Goal: Information Seeking & Learning: Learn about a topic

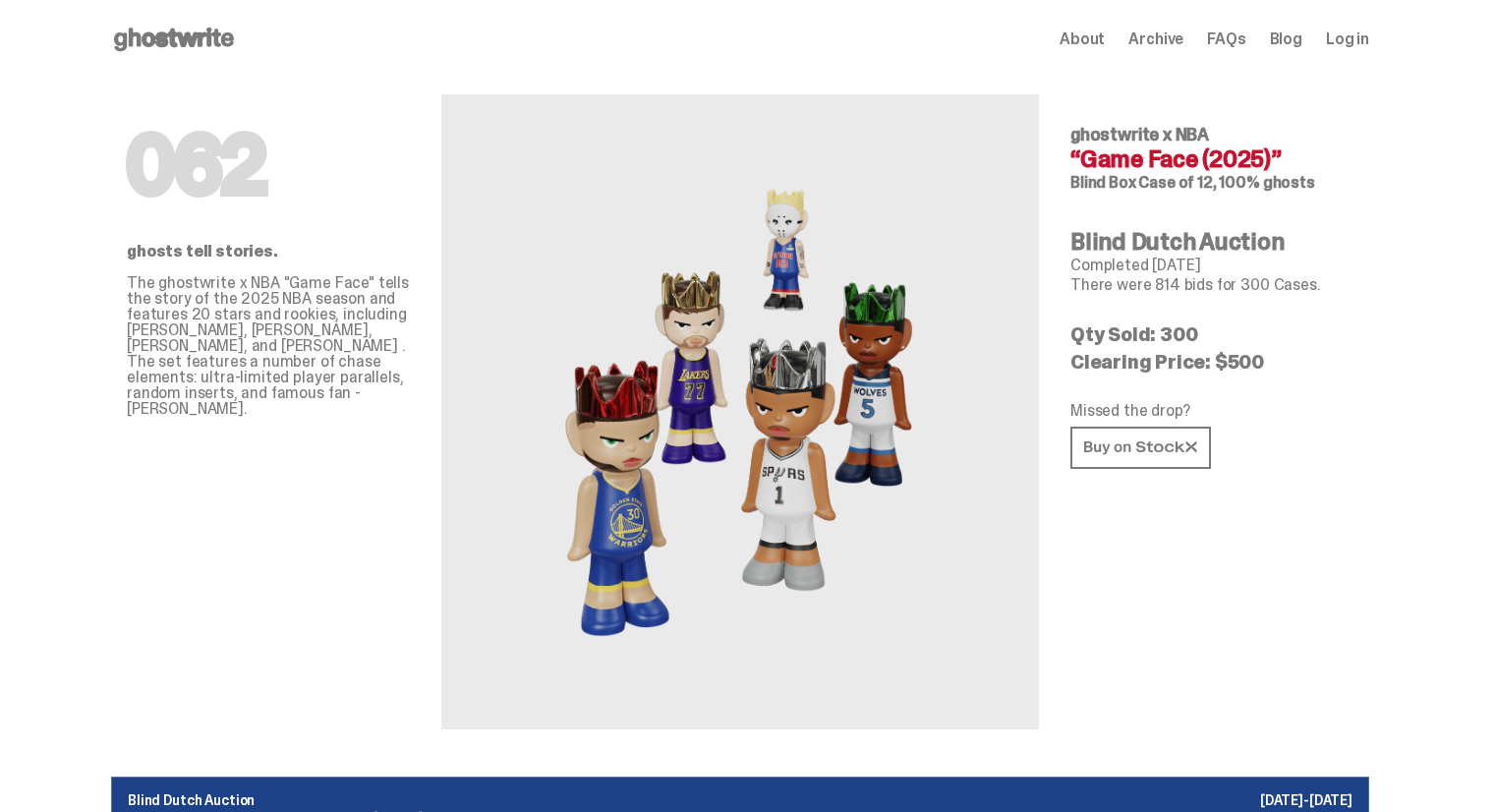
scroll to position [7110, 0]
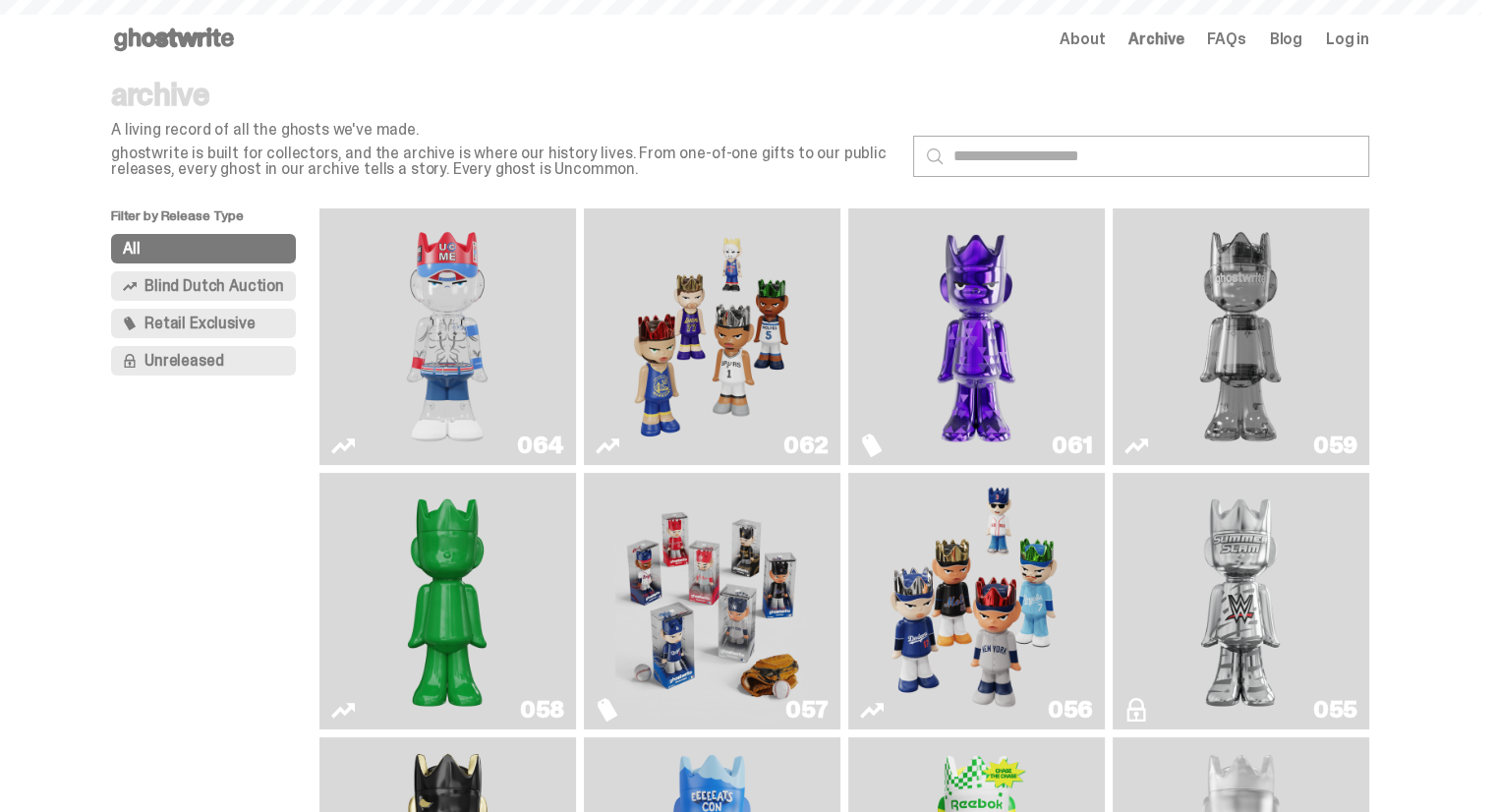
click at [1102, 40] on span "About" at bounding box center [1081, 40] width 45 height 16
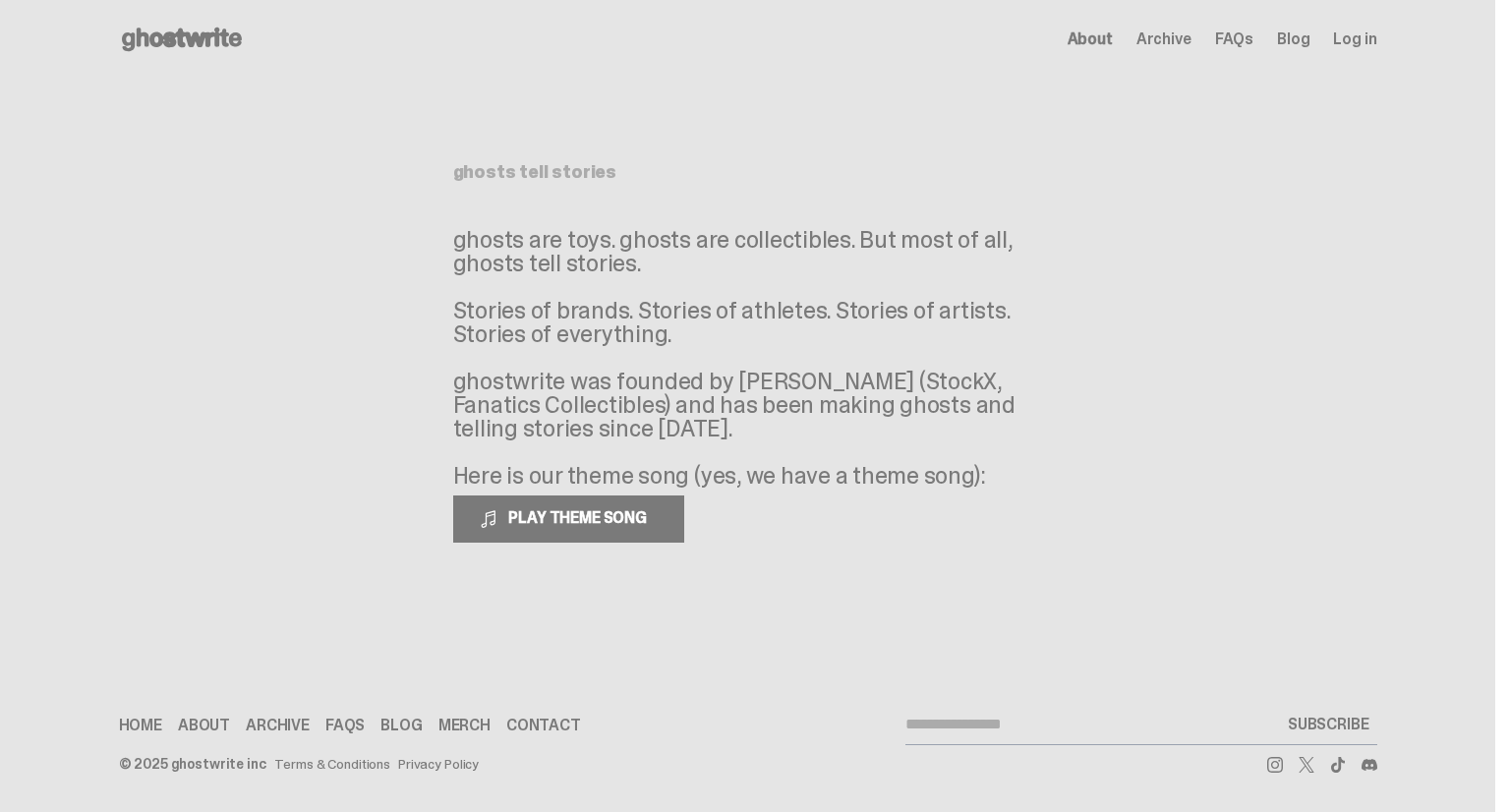
click at [1244, 40] on span "FAQs" at bounding box center [1234, 40] width 38 height 16
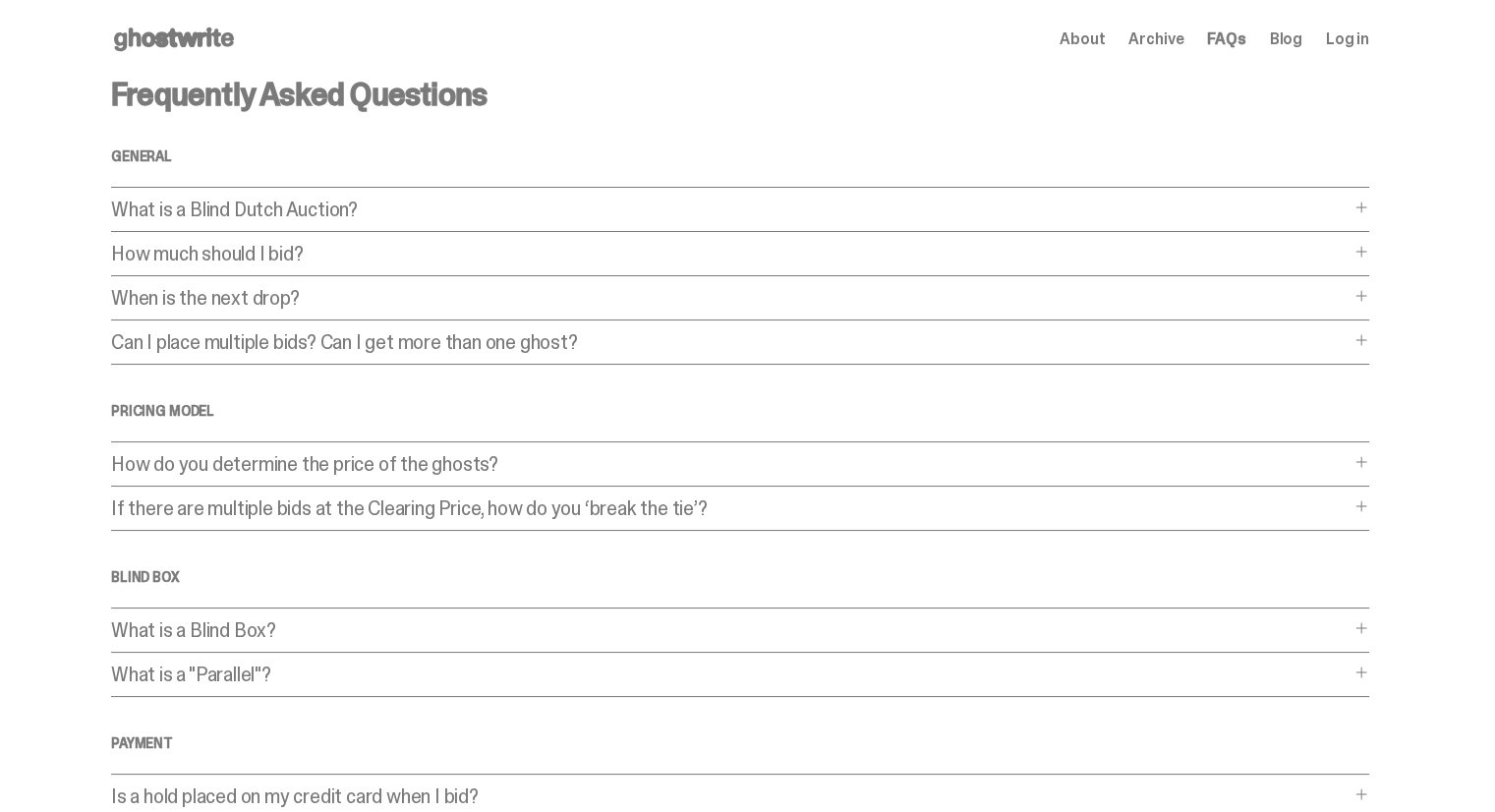
click at [1168, 36] on span "Archive" at bounding box center [1155, 40] width 55 height 16
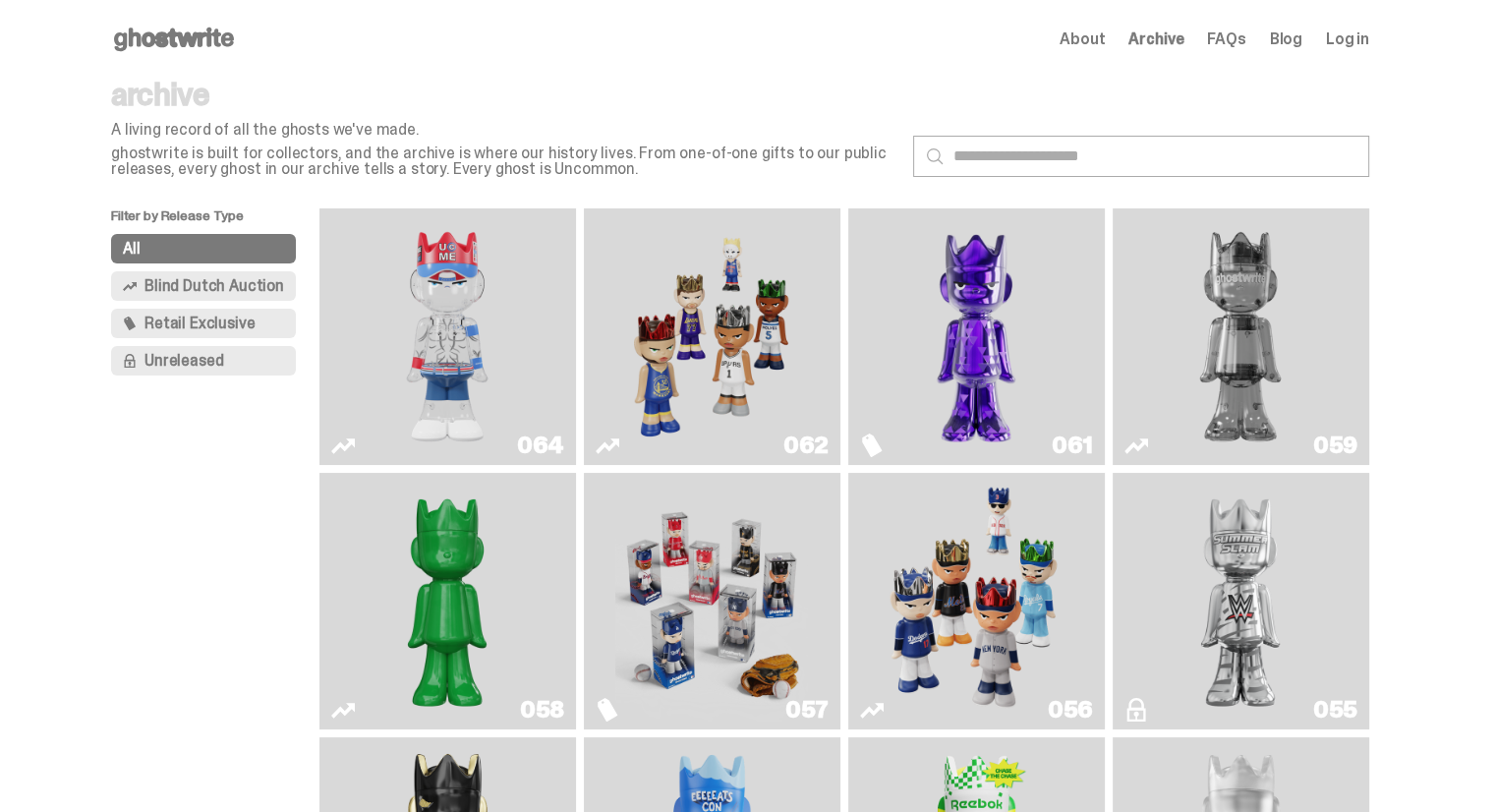
click at [742, 375] on img "Game Face (2025)" at bounding box center [711, 337] width 192 height 241
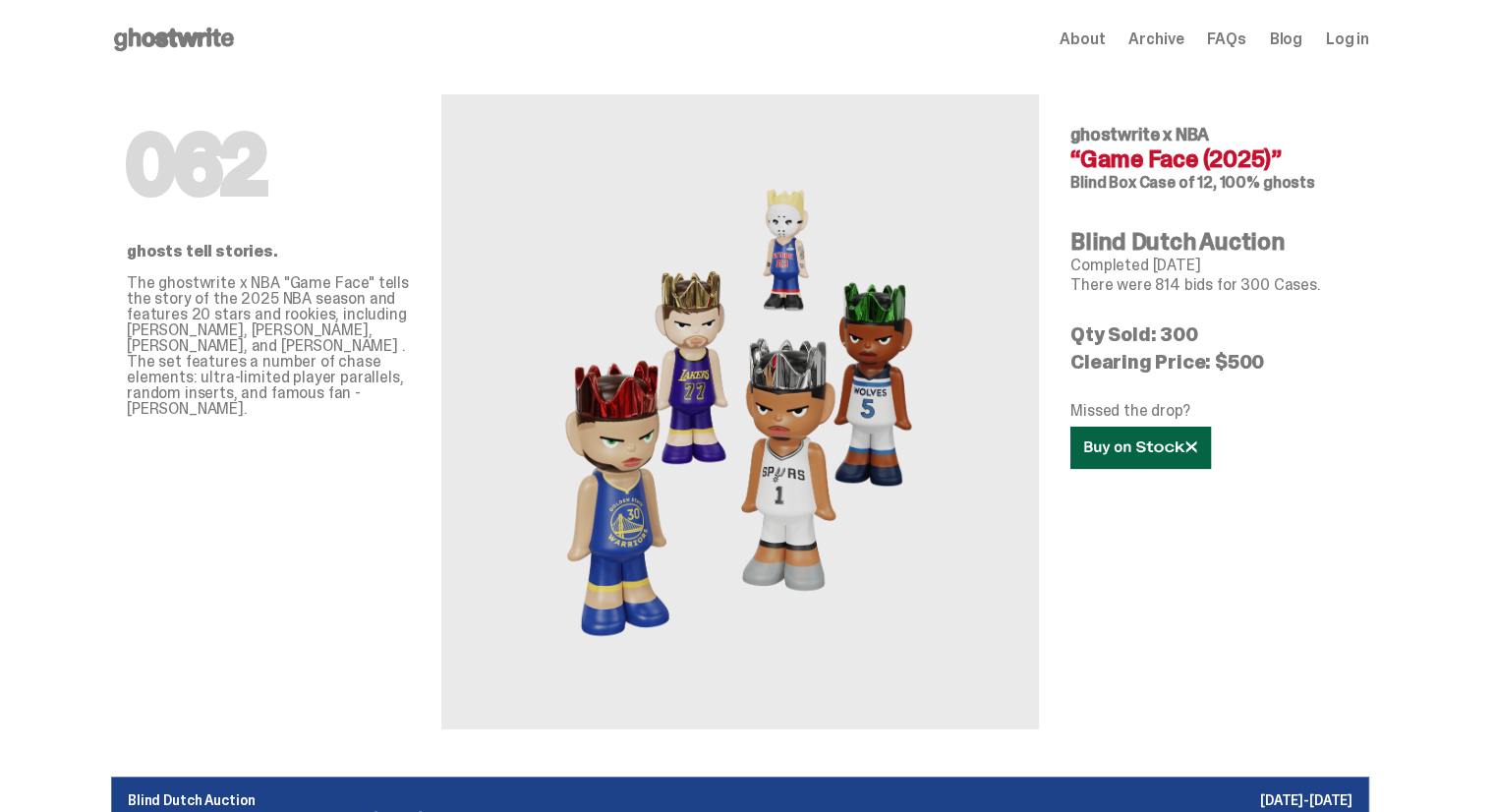
click at [1179, 453] on icon at bounding box center [1140, 447] width 113 height 15
click at [1163, 449] on use at bounding box center [1140, 447] width 112 height 14
